Goal: Transaction & Acquisition: Purchase product/service

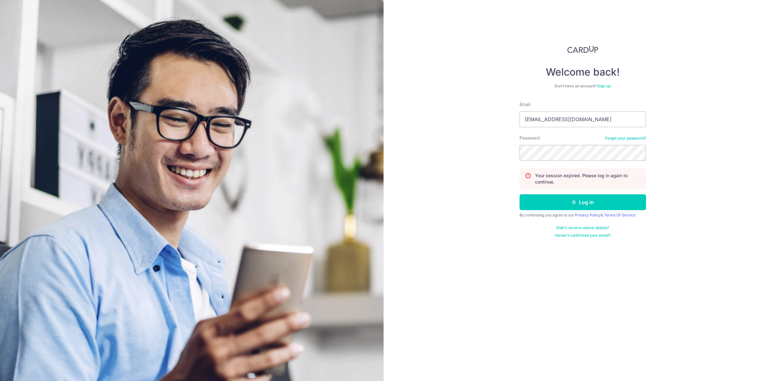
click at [560, 197] on button "Log in" at bounding box center [582, 202] width 126 height 16
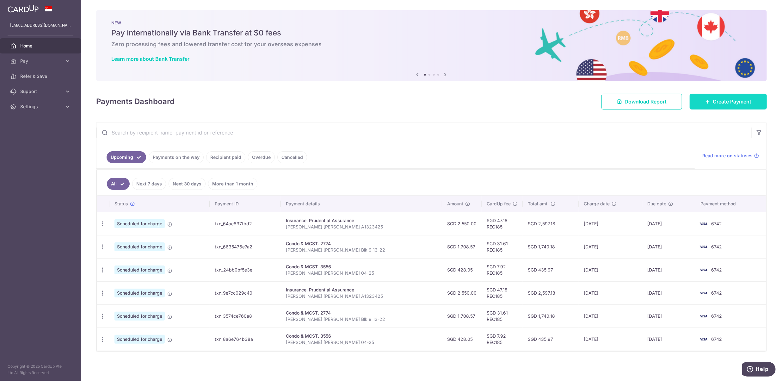
click at [717, 99] on span "Create Payment" at bounding box center [731, 102] width 39 height 8
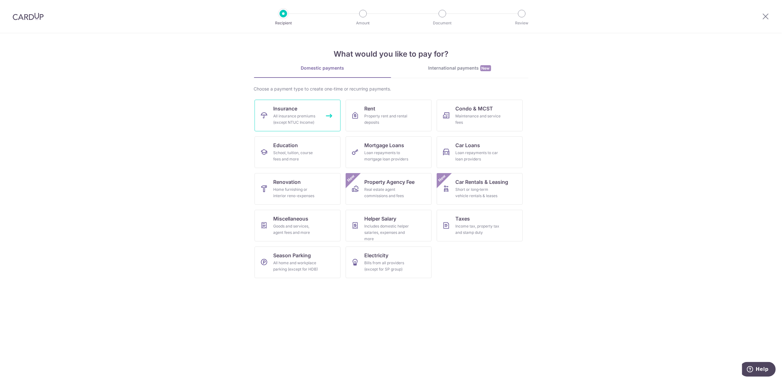
click at [292, 111] on span "Insurance" at bounding box center [285, 109] width 24 height 8
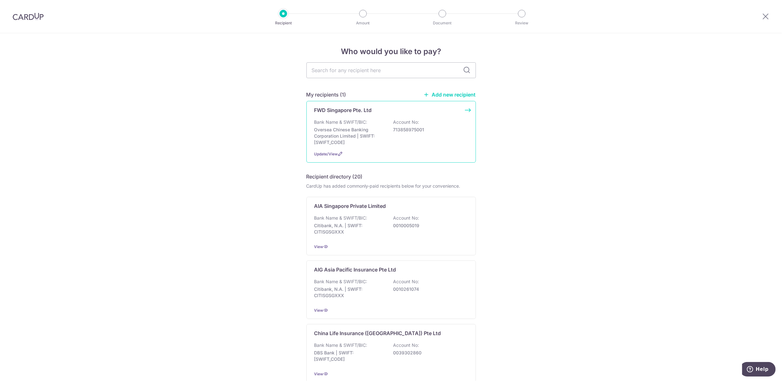
click at [393, 125] on p "Account No:" at bounding box center [406, 122] width 26 height 6
click at [338, 153] on icon at bounding box center [340, 153] width 5 height 5
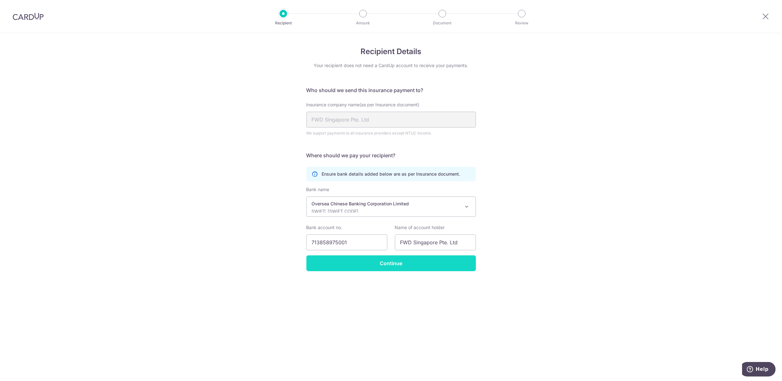
click at [384, 268] on input "Continue" at bounding box center [390, 263] width 169 height 16
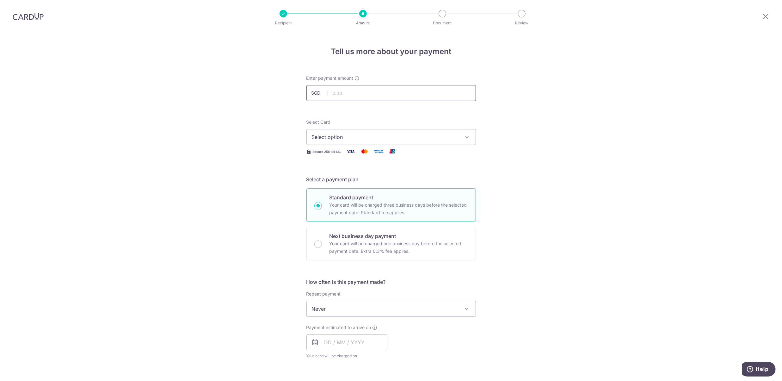
click at [359, 93] on input "text" at bounding box center [390, 93] width 169 height 16
type input "2,000.00"
click at [598, 177] on div "Tell us more about your payment Enter payment amount SGD 2,000.00 2000.00 Selec…" at bounding box center [391, 319] width 782 height 572
click at [406, 131] on button "Select option" at bounding box center [390, 137] width 169 height 16
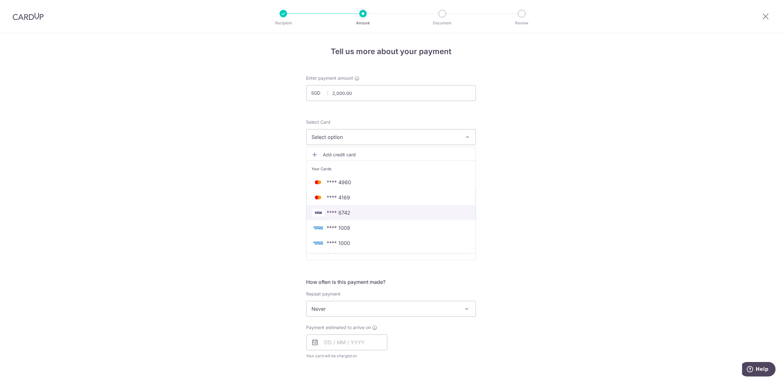
click at [344, 211] on span "**** 6742" at bounding box center [339, 213] width 24 height 8
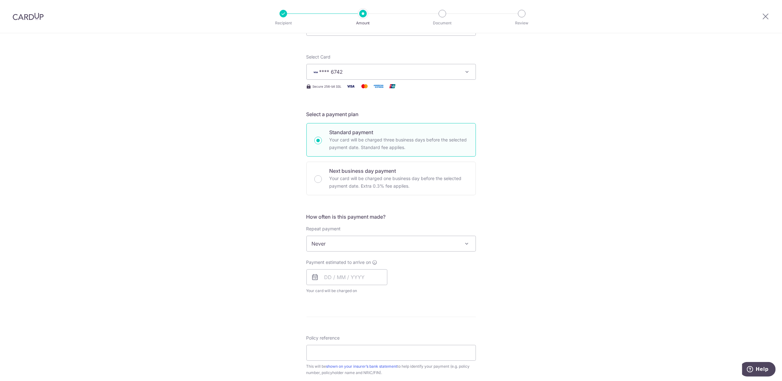
scroll to position [72, 0]
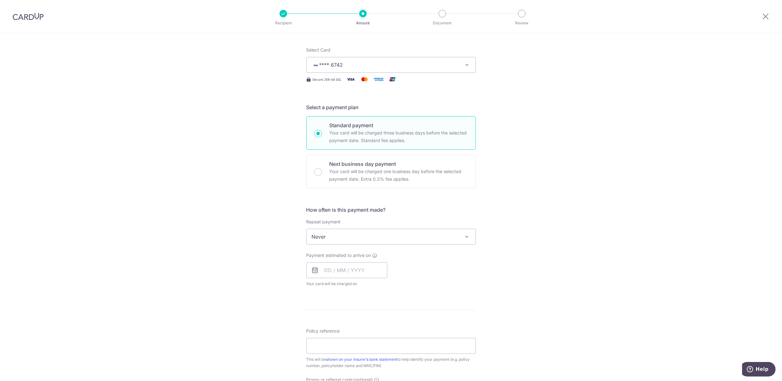
click at [371, 233] on span "Never" at bounding box center [391, 236] width 169 height 15
click at [362, 238] on span "Never" at bounding box center [391, 236] width 169 height 15
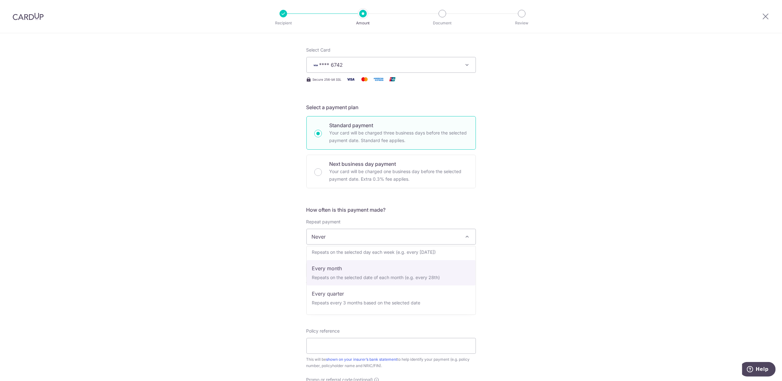
scroll to position [42, 0]
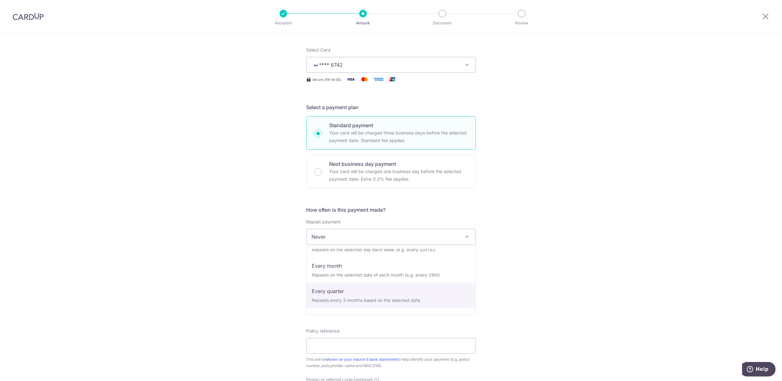
select select "4"
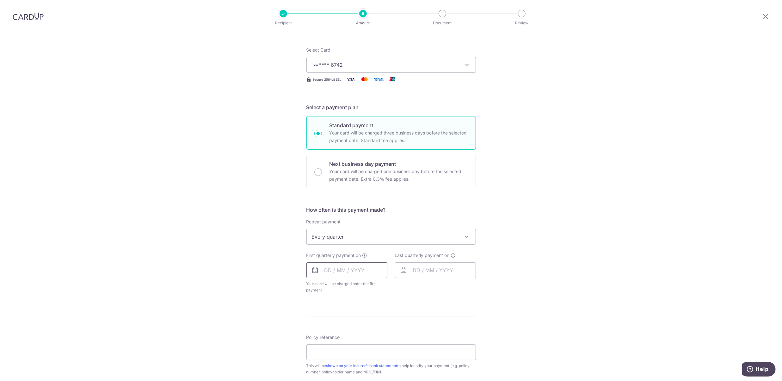
click at [343, 269] on input "text" at bounding box center [346, 270] width 81 height 16
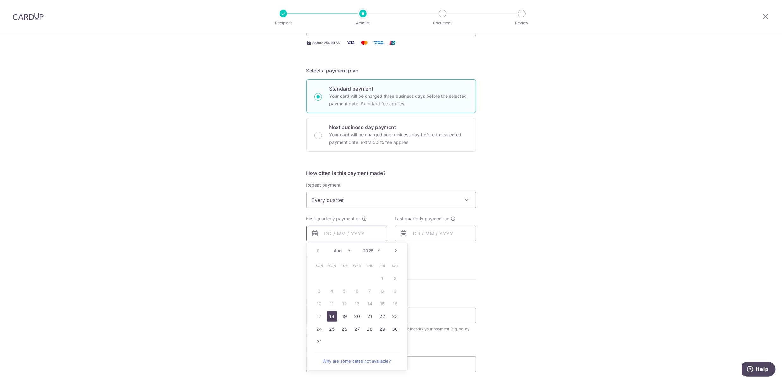
scroll to position [109, 0]
click at [332, 313] on link "18" at bounding box center [332, 316] width 10 height 10
type input "18/08/2025"
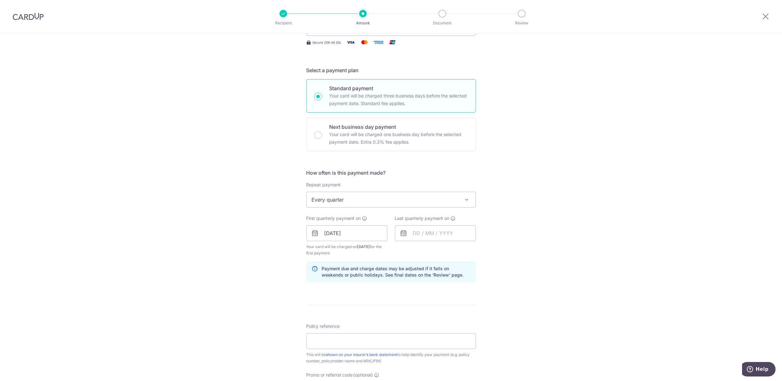
click at [555, 264] on div "Tell us more about your payment Enter payment amount SGD 2,000.00 2000.00 Selec…" at bounding box center [391, 226] width 782 height 604
click at [424, 232] on input "text" at bounding box center [435, 233] width 81 height 16
click at [483, 247] on link "Next" at bounding box center [484, 250] width 8 height 8
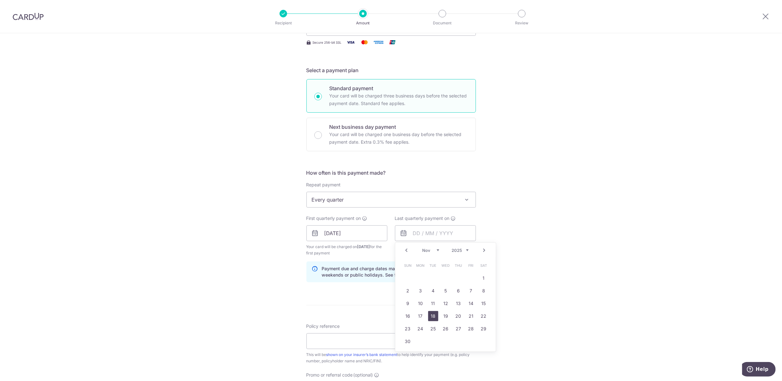
click at [431, 315] on link "18" at bounding box center [433, 316] width 10 height 10
type input "[DATE]"
click at [538, 277] on div "Tell us more about your payment Enter payment amount SGD 2,000.00 2000.00 Selec…" at bounding box center [391, 226] width 782 height 604
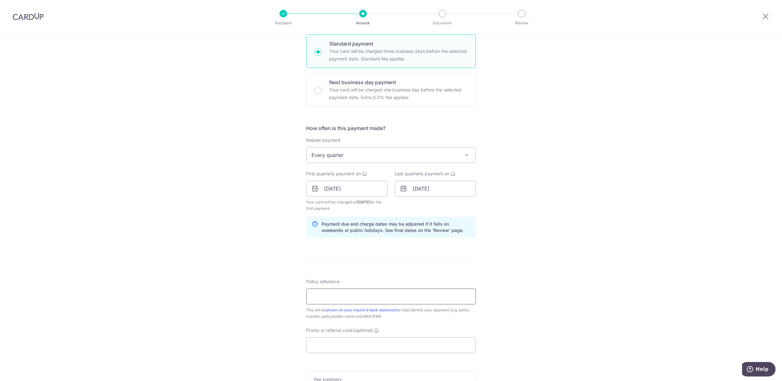
scroll to position [163, 0]
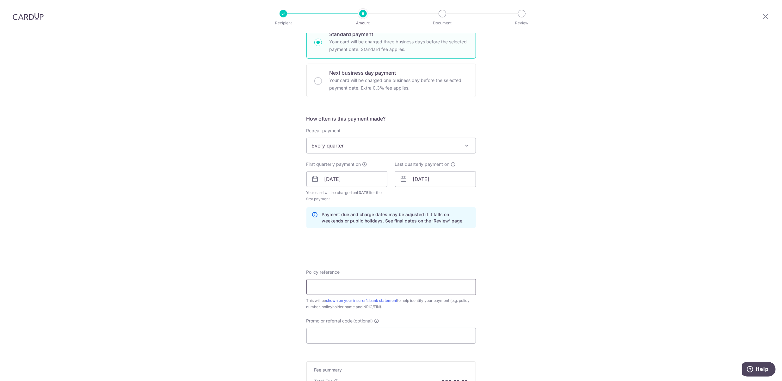
click at [386, 284] on input "Policy reference" at bounding box center [390, 287] width 169 height 16
type input "Clarrence Leo Shi Yu 80548595"
click at [546, 296] on div "Tell us more about your payment Enter payment amount SGD 2,000.00 2000.00 Selec…" at bounding box center [391, 172] width 782 height 604
click at [553, 320] on div "Tell us more about your payment Enter payment amount SGD 2,000.00 2000.00 Selec…" at bounding box center [391, 172] width 782 height 604
click at [404, 331] on input "Promo or referral code (optional)" at bounding box center [390, 335] width 169 height 16
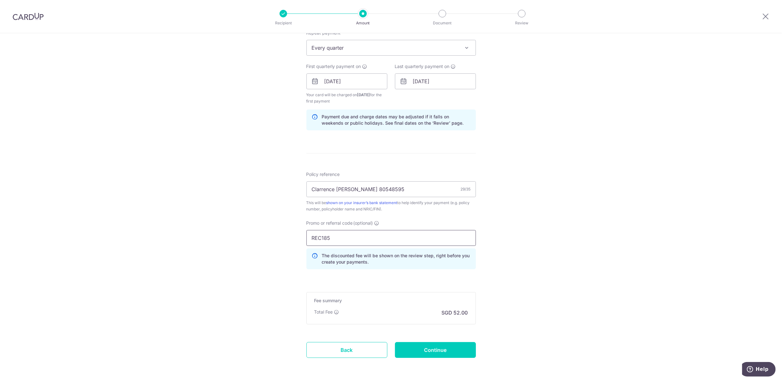
scroll to position [285, 0]
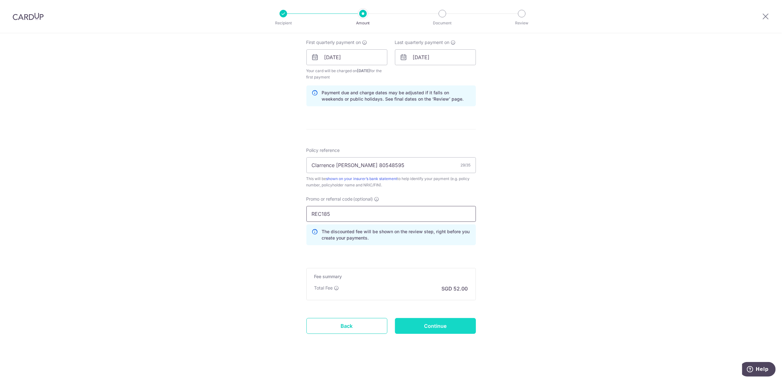
type input "REC185"
click at [431, 324] on input "Continue" at bounding box center [435, 326] width 81 height 16
type input "Create Schedule"
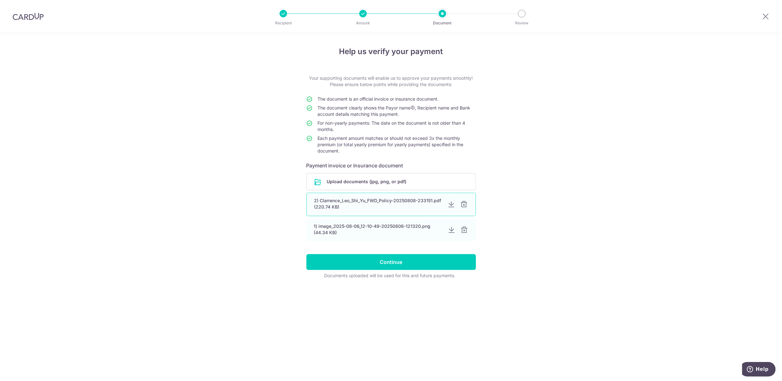
click at [466, 205] on div at bounding box center [464, 204] width 8 height 8
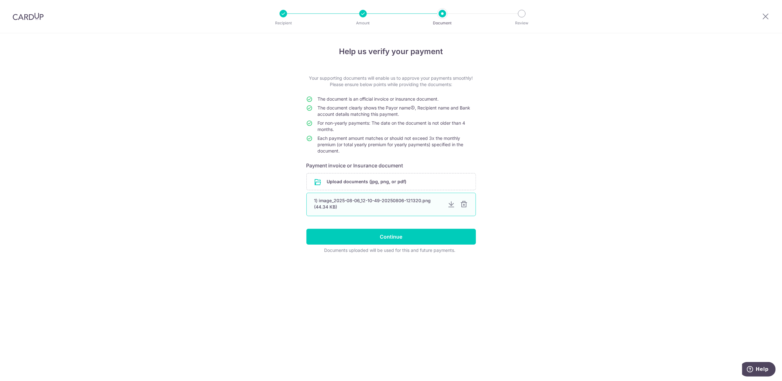
click at [466, 205] on div at bounding box center [464, 204] width 8 height 8
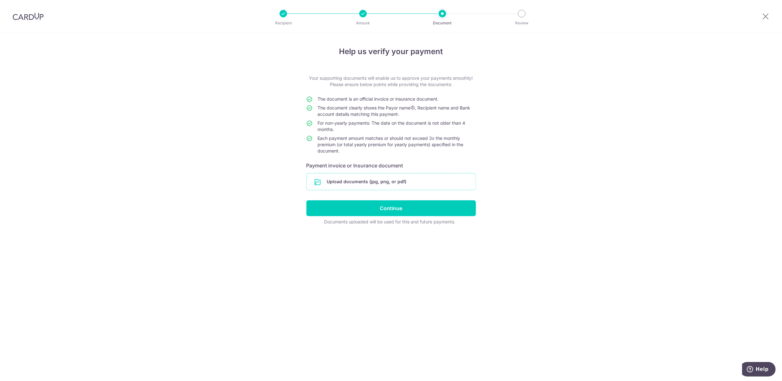
click at [395, 178] on input "file" at bounding box center [391, 181] width 169 height 16
click at [412, 183] on input "file" at bounding box center [391, 181] width 169 height 16
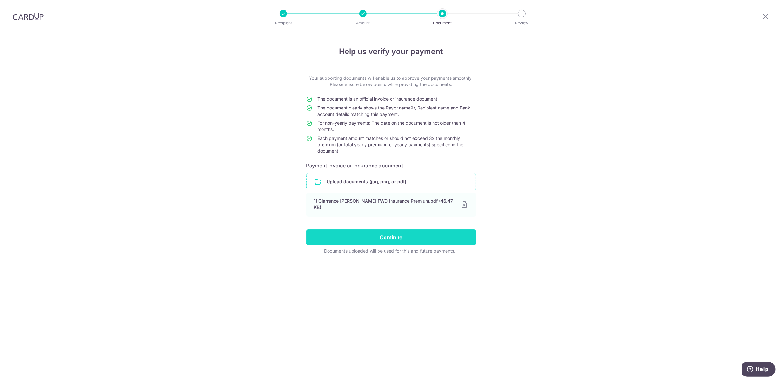
click at [396, 235] on input "Continue" at bounding box center [390, 237] width 169 height 16
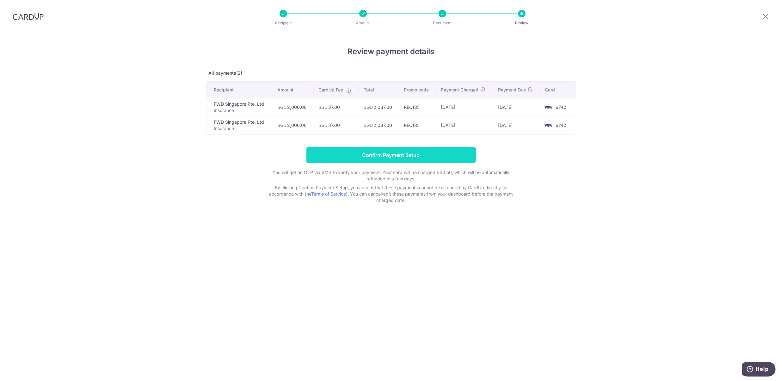
click at [407, 157] on input "Confirm Payment Setup" at bounding box center [390, 155] width 169 height 16
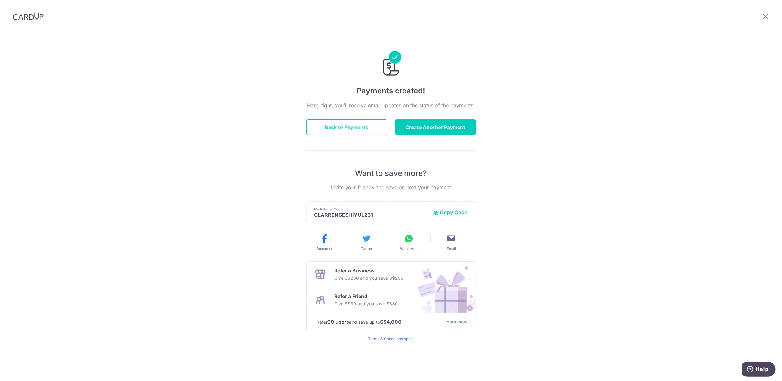
click at [369, 130] on button "Back to Payments" at bounding box center [346, 127] width 81 height 16
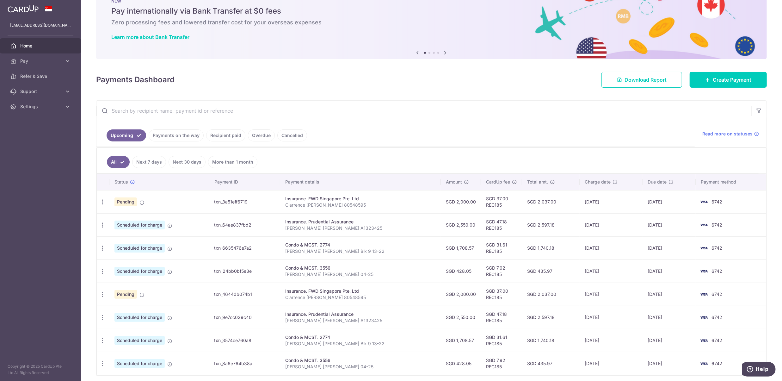
scroll to position [15, 0]
